Goal: Information Seeking & Learning: Learn about a topic

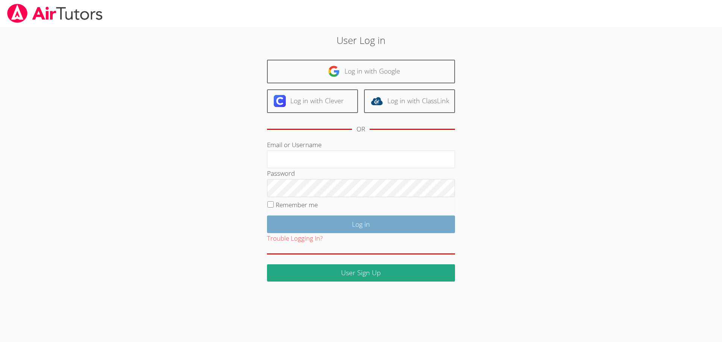
type input "[EMAIL_ADDRESS][DOMAIN_NAME]"
click at [371, 224] on input "Log in" at bounding box center [361, 225] width 188 height 18
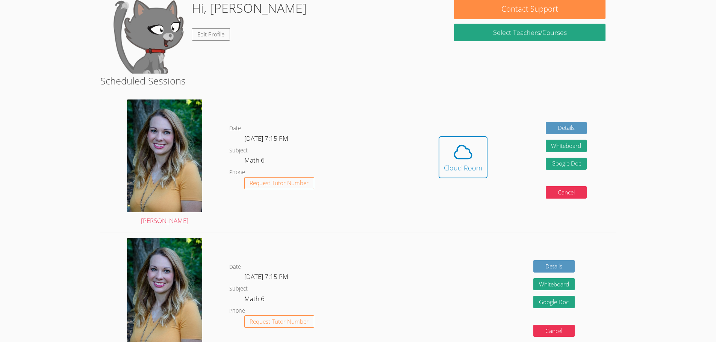
scroll to position [75, 0]
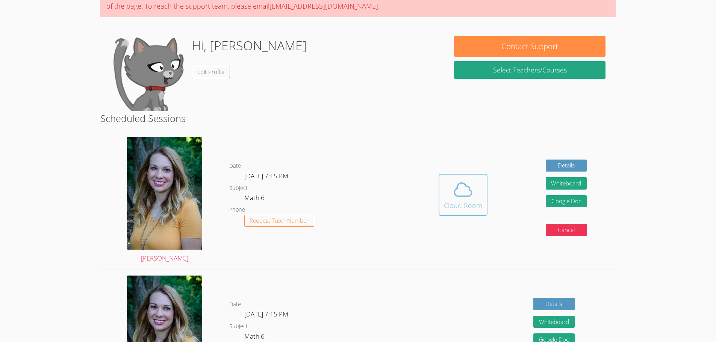
click at [474, 206] on div "Cloud Room" at bounding box center [463, 205] width 38 height 11
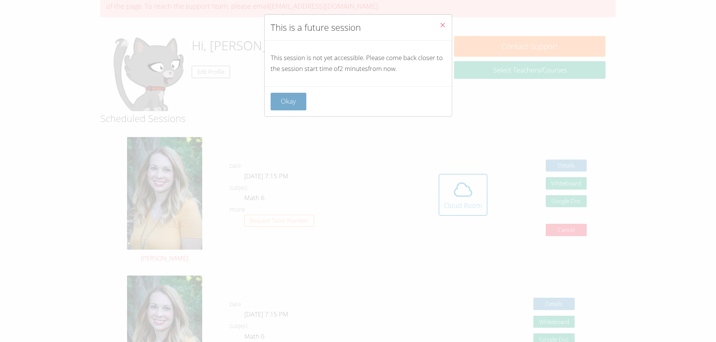
click at [285, 106] on button "Okay" at bounding box center [289, 102] width 36 height 18
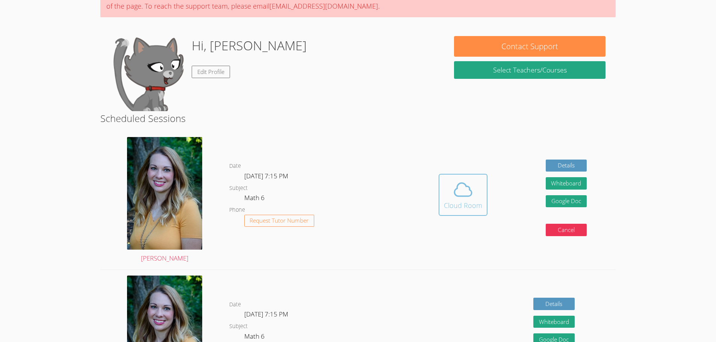
click at [469, 188] on icon at bounding box center [462, 189] width 17 height 13
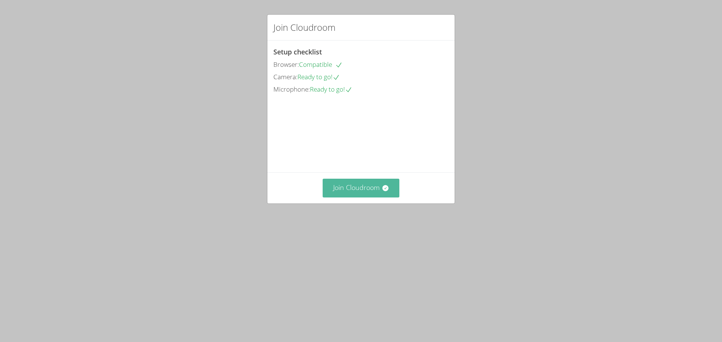
click at [339, 197] on button "Join Cloudroom" at bounding box center [361, 188] width 77 height 18
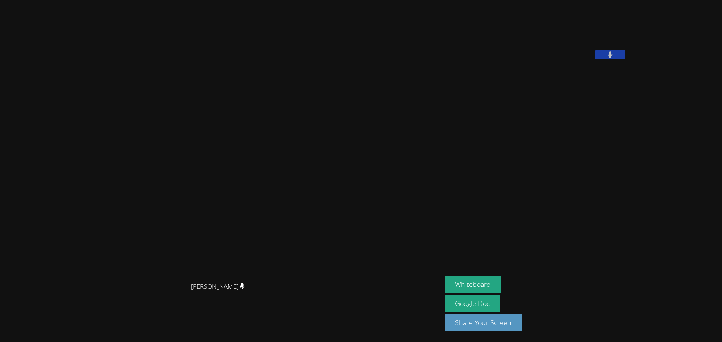
click at [625, 59] on button at bounding box center [610, 54] width 30 height 9
click at [614, 58] on icon at bounding box center [610, 54] width 8 height 6
drag, startPoint x: 682, startPoint y: 99, endPoint x: 196, endPoint y: 232, distance: 503.3
click at [192, 248] on div "[PERSON_NAME] [PERSON_NAME] [PERSON_NAME] Whiteboard Google Doc Share Your Scre…" at bounding box center [361, 171] width 722 height 342
drag, startPoint x: 255, startPoint y: 92, endPoint x: 292, endPoint y: 229, distance: 141.8
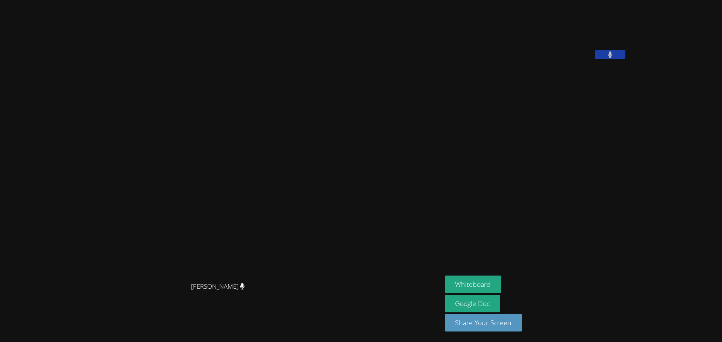
click at [277, 235] on video at bounding box center [220, 156] width 113 height 245
drag, startPoint x: 523, startPoint y: 293, endPoint x: 521, endPoint y: 288, distance: 6.1
click at [501, 288] on button "Whiteboard" at bounding box center [473, 285] width 57 height 18
click at [445, 276] on button "Whiteboard" at bounding box center [473, 285] width 57 height 18
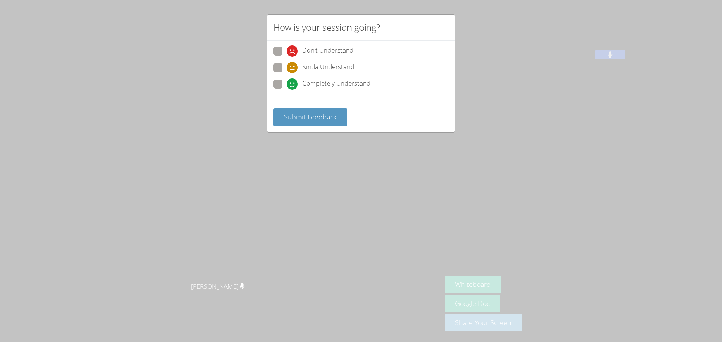
click at [286, 90] on span at bounding box center [286, 90] width 0 height 0
click at [286, 86] on input "Completely Understand" at bounding box center [289, 83] width 6 height 6
radio input "true"
click at [277, 120] on button "Submit Feedback" at bounding box center [310, 118] width 74 height 18
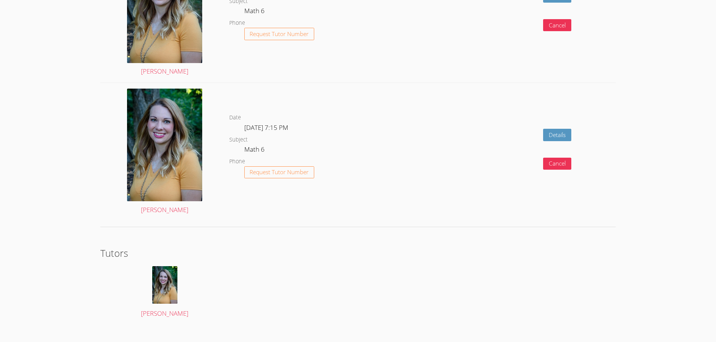
scroll to position [1357, 0]
